Goal: Check status: Check status

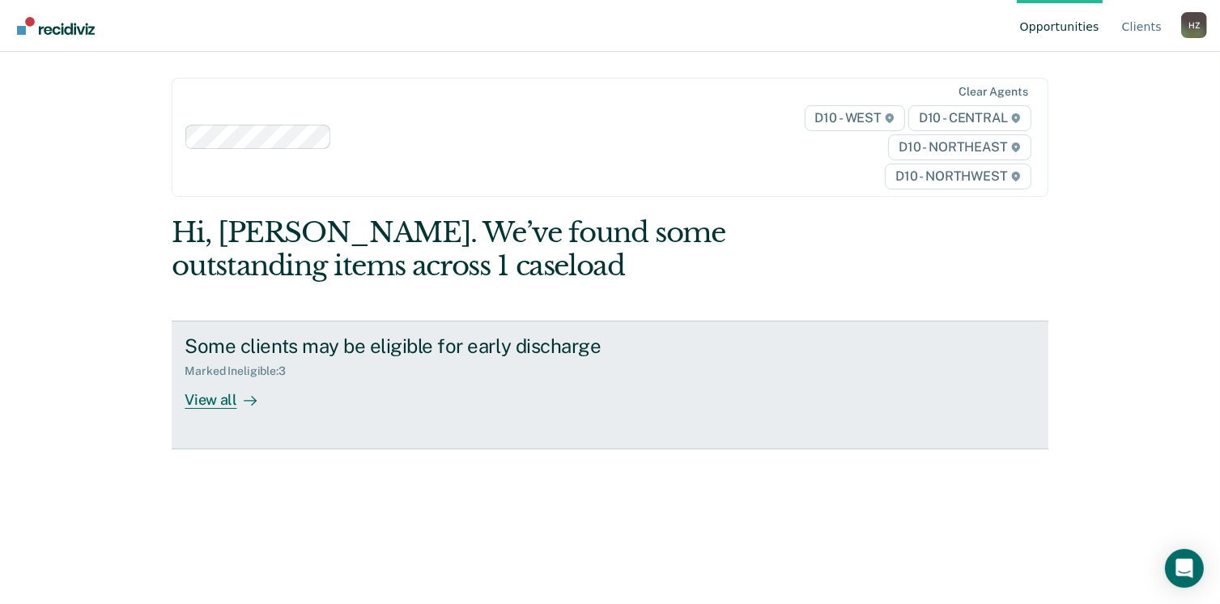
click at [197, 399] on div "View all" at bounding box center [230, 394] width 91 height 32
click at [210, 399] on div "View all" at bounding box center [230, 394] width 91 height 32
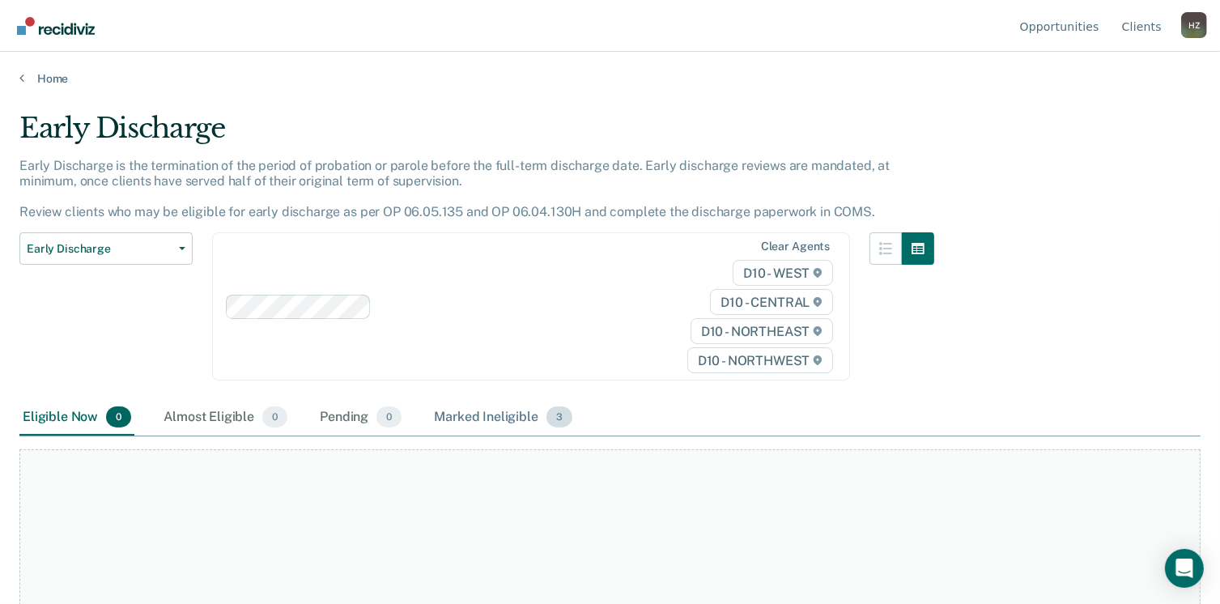
click at [521, 419] on div "Marked Ineligible 3" at bounding box center [503, 418] width 145 height 36
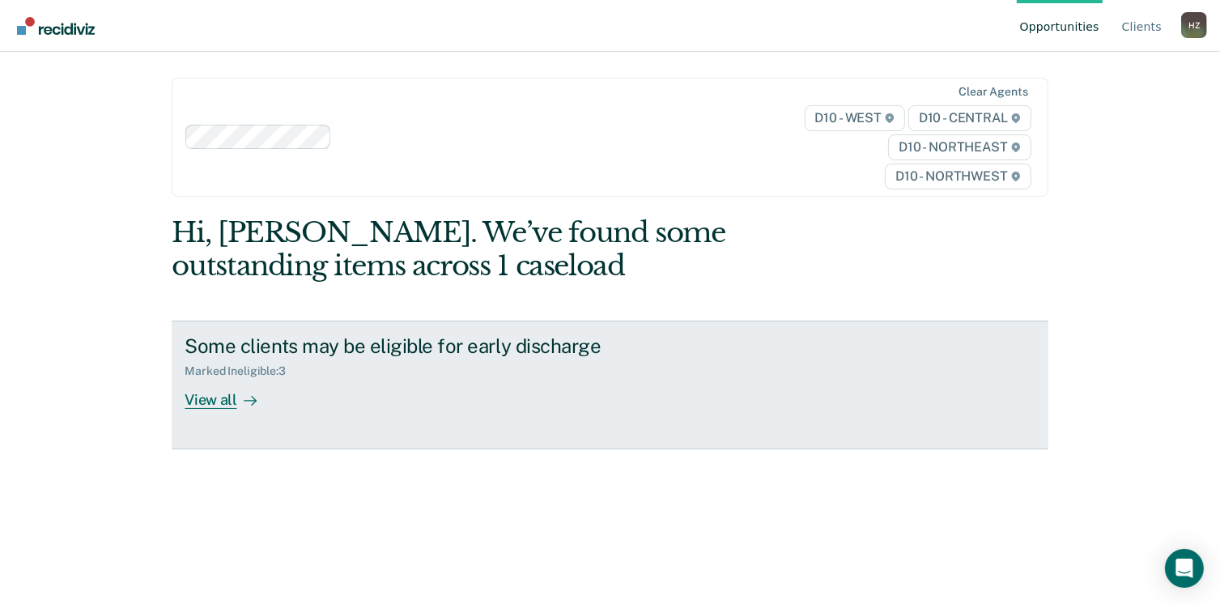
click at [192, 396] on div "View all" at bounding box center [230, 394] width 91 height 32
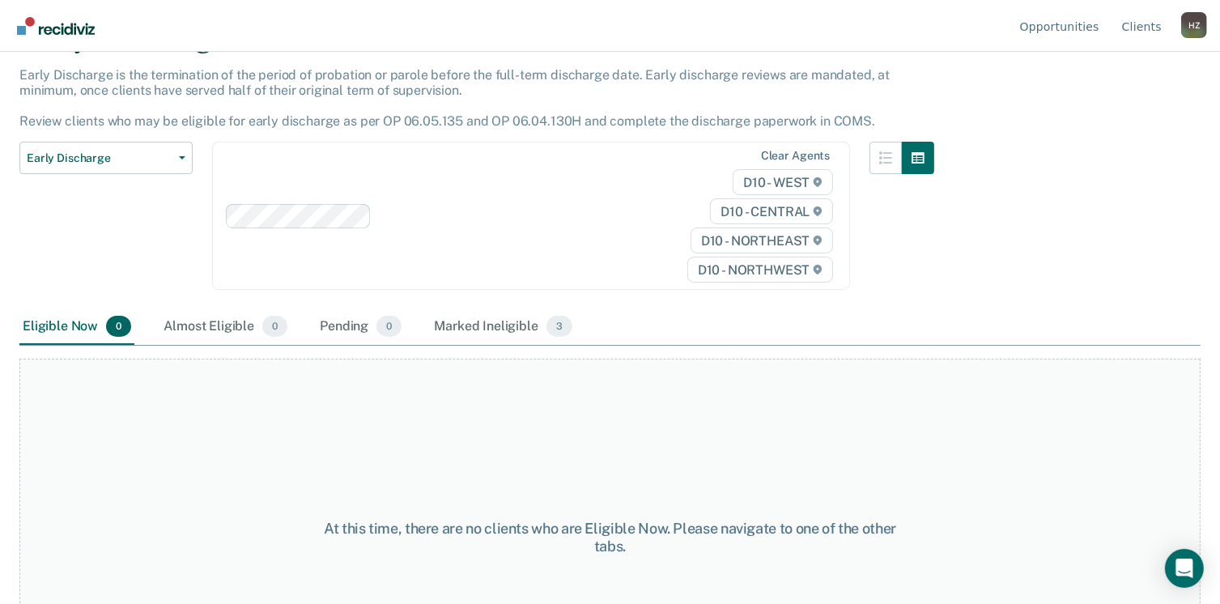
scroll to position [201, 0]
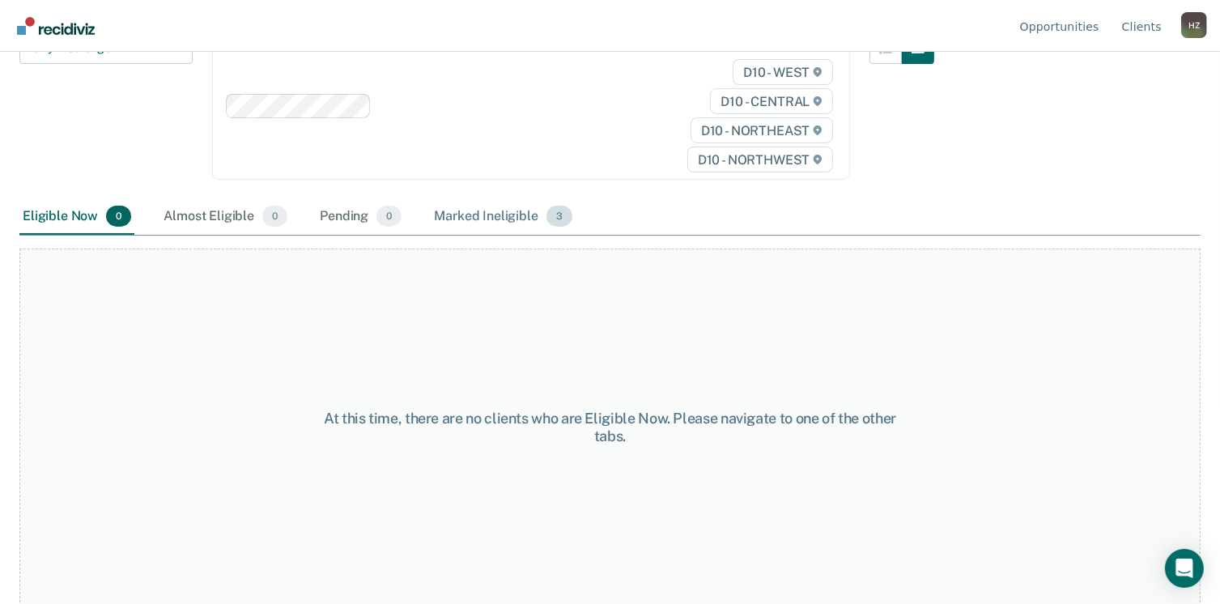
click at [490, 218] on div "Marked Ineligible 3" at bounding box center [503, 217] width 145 height 36
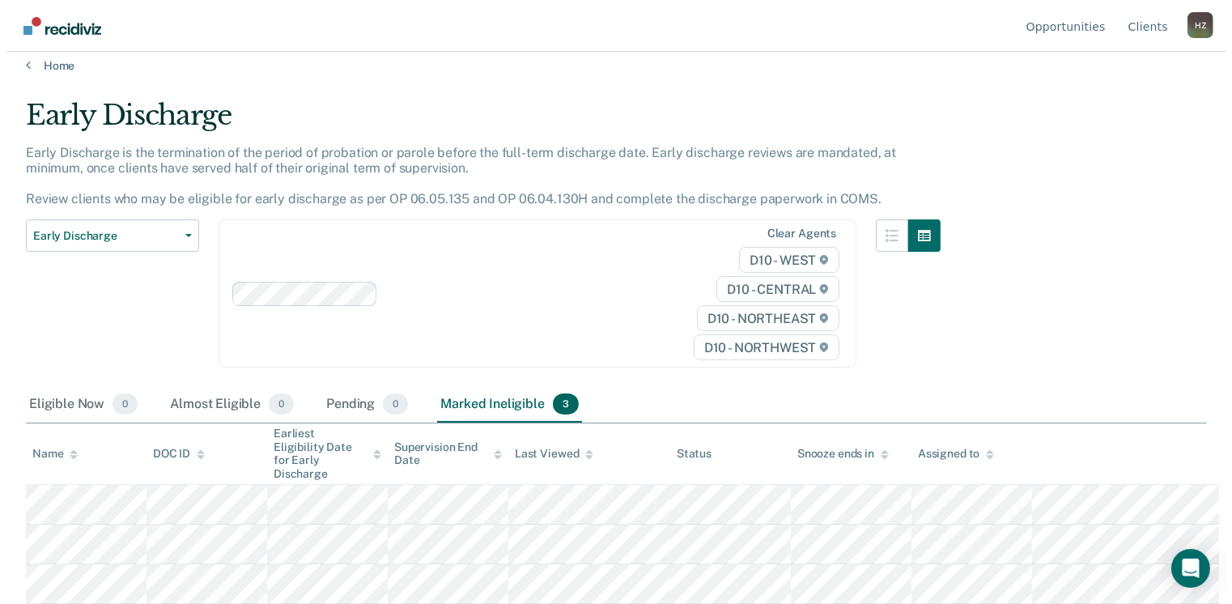
scroll to position [0, 0]
